Goal: Find specific page/section: Find specific page/section

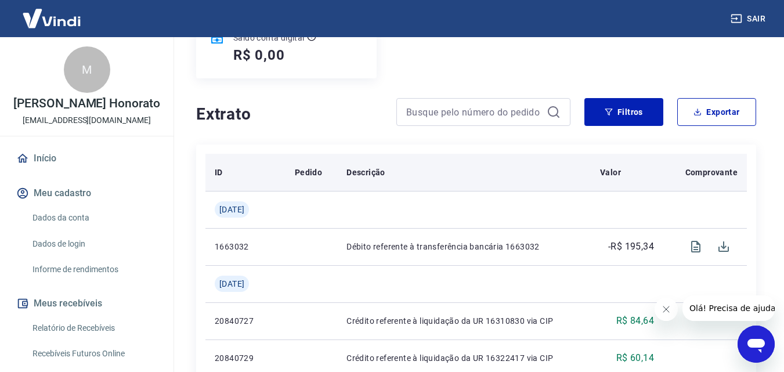
scroll to position [174, 0]
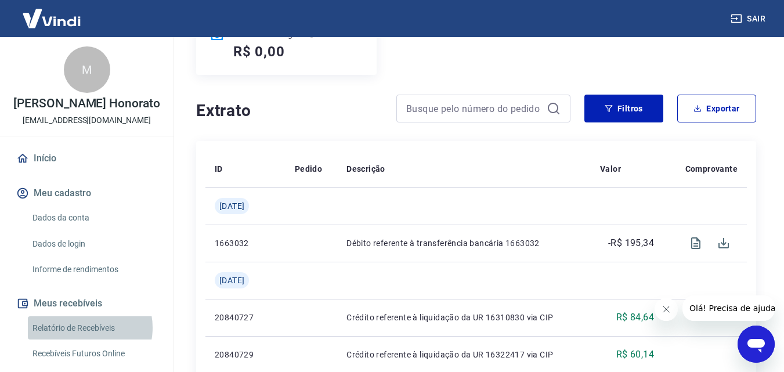
click at [86, 327] on link "Relatório de Recebíveis" at bounding box center [94, 328] width 132 height 24
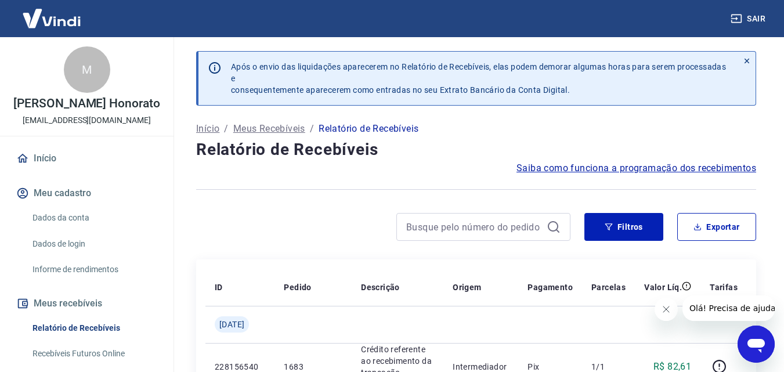
click at [80, 162] on link "Início" at bounding box center [87, 159] width 146 height 26
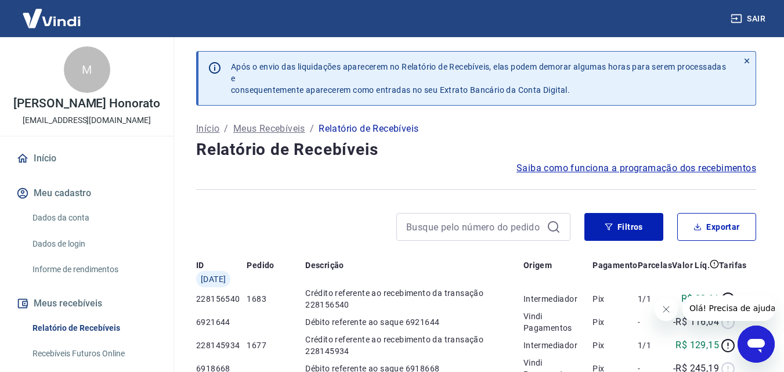
click at [80, 162] on link "Início" at bounding box center [87, 159] width 146 height 26
